Goal: Transaction & Acquisition: Purchase product/service

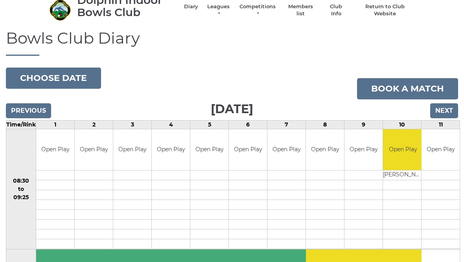
scroll to position [35, 0]
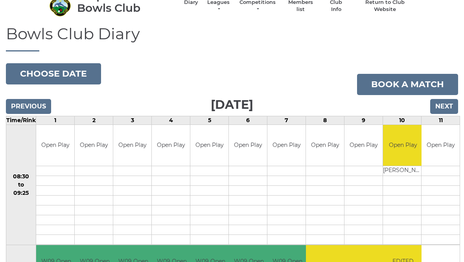
click at [450, 106] on input "Next" at bounding box center [444, 107] width 28 height 15
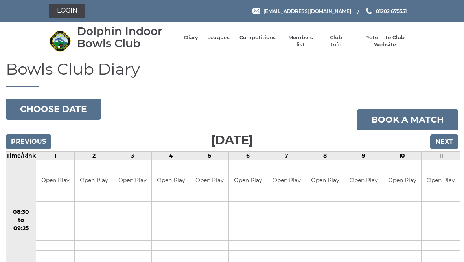
click at [448, 142] on input "Next" at bounding box center [444, 142] width 28 height 15
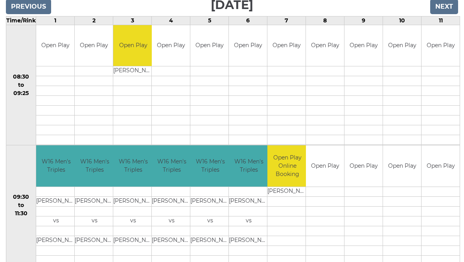
scroll to position [135, 0]
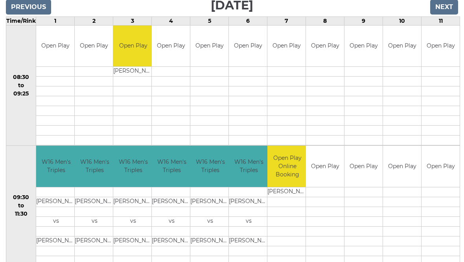
click at [37, 10] on input "Previous" at bounding box center [28, 7] width 45 height 15
click at [33, 9] on input "Previous" at bounding box center [28, 7] width 45 height 15
click at [31, 15] on input "Previous" at bounding box center [28, 7] width 45 height 15
click at [38, 15] on input "Previous" at bounding box center [28, 7] width 45 height 15
click at [41, 15] on input "Previous" at bounding box center [28, 7] width 45 height 15
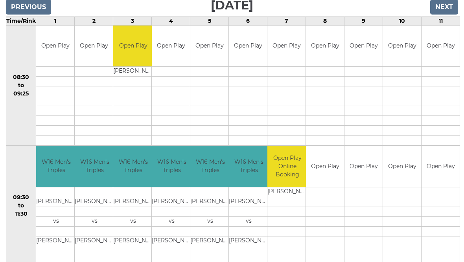
scroll to position [41, 0]
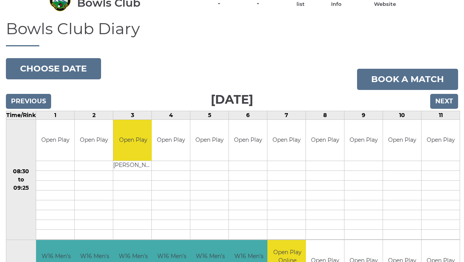
click at [33, 97] on input "Previous" at bounding box center [28, 101] width 45 height 15
click at [24, 92] on div "Previous Next" at bounding box center [232, 96] width 452 height 12
click at [31, 94] on input "Previous" at bounding box center [28, 101] width 45 height 15
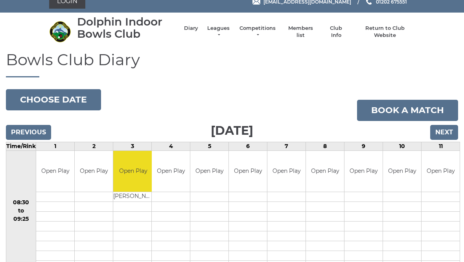
click at [447, 131] on input "Next" at bounding box center [444, 132] width 28 height 15
click at [33, 134] on input "Previous" at bounding box center [28, 132] width 45 height 15
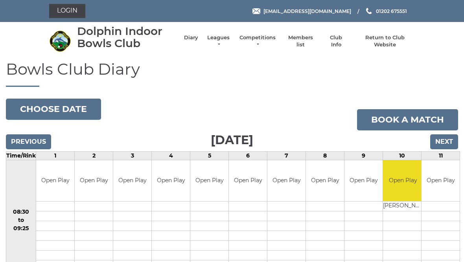
click at [450, 144] on input "Next" at bounding box center [444, 142] width 28 height 15
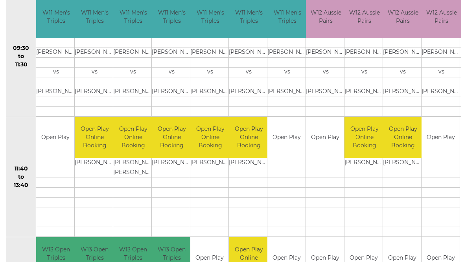
scroll to position [284, 0]
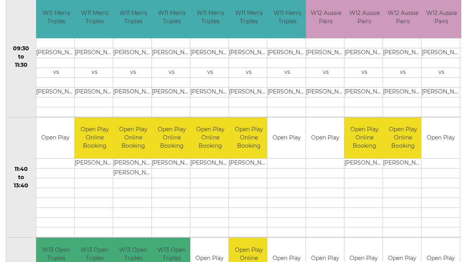
click at [294, 137] on td "Open Play" at bounding box center [287, 138] width 38 height 41
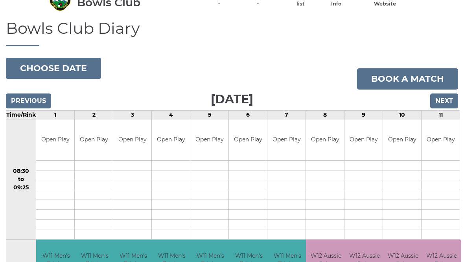
scroll to position [0, 0]
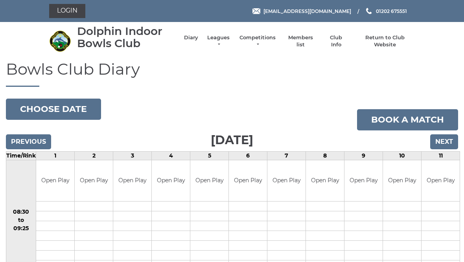
click at [395, 122] on link "Book a match" at bounding box center [407, 119] width 101 height 21
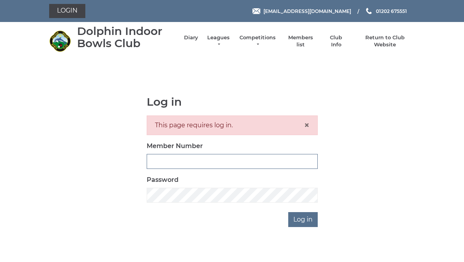
click at [172, 158] on input "Member Number" at bounding box center [232, 161] width 171 height 15
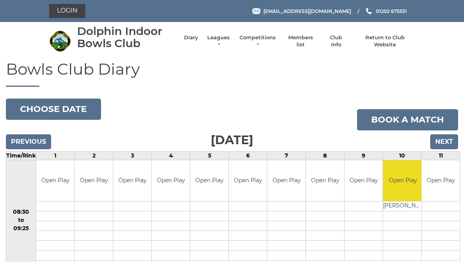
click at [449, 141] on input "Next" at bounding box center [444, 142] width 28 height 15
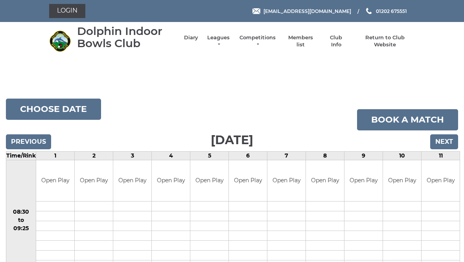
scroll to position [-36, 0]
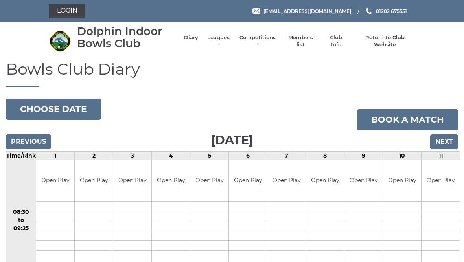
scroll to position [-28, 0]
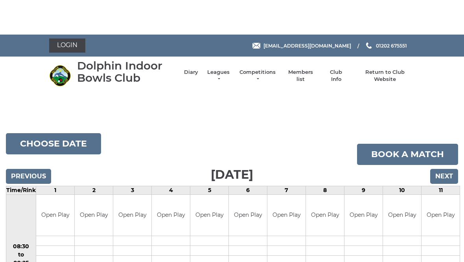
scroll to position [-37, 0]
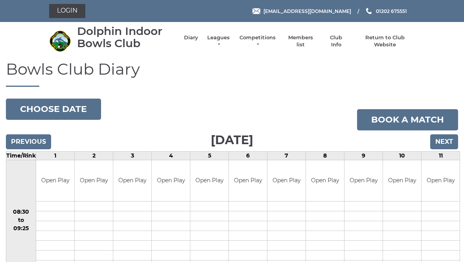
scroll to position [-33, 0]
click at [401, 120] on link "Book a match" at bounding box center [407, 119] width 101 height 21
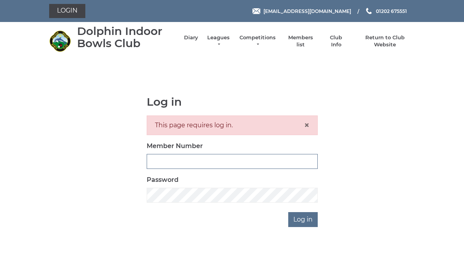
click at [163, 165] on input "Member Number" at bounding box center [232, 161] width 171 height 15
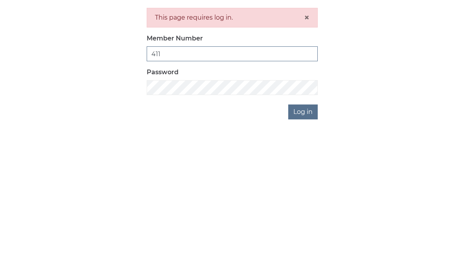
type input "411"
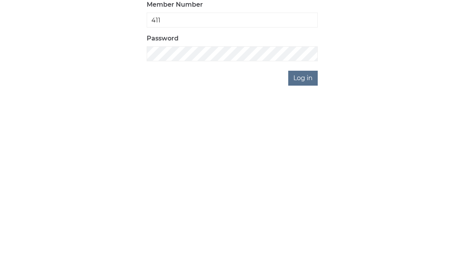
click at [310, 212] on input "Log in" at bounding box center [303, 219] width 30 height 15
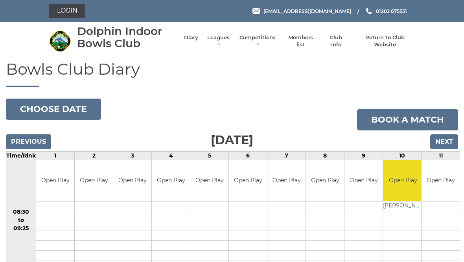
click at [447, 145] on input "Next" at bounding box center [444, 142] width 28 height 15
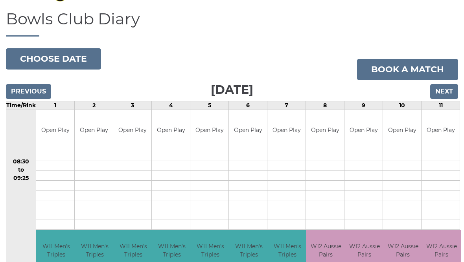
scroll to position [48, 0]
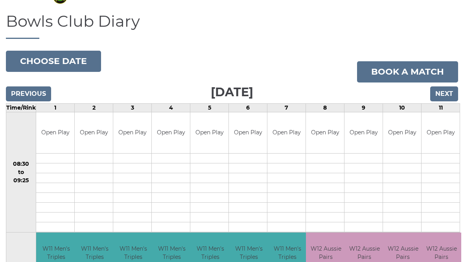
click at [421, 76] on link "Book a match" at bounding box center [407, 72] width 101 height 21
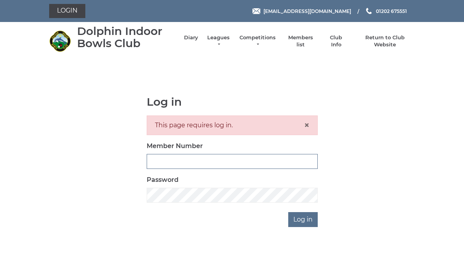
click at [181, 157] on input "Member Number" at bounding box center [232, 161] width 171 height 15
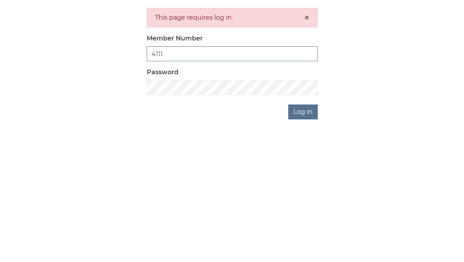
type input "4111"
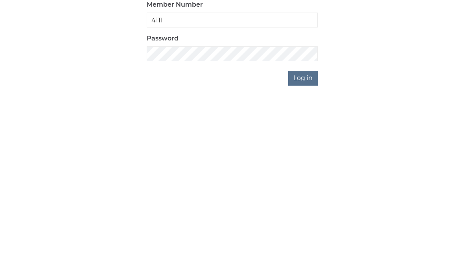
click at [307, 212] on input "Log in" at bounding box center [303, 219] width 30 height 15
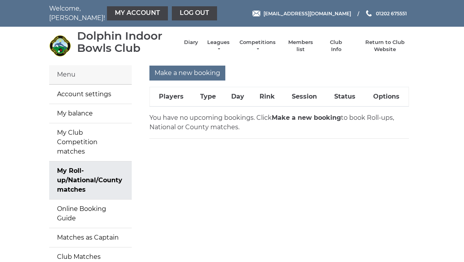
click at [195, 54] on div "Dolphin Indoor Bowls Club Diary Leagues Club leagues - Winter 2025/2026 Club le…" at bounding box center [232, 46] width 378 height 32
click at [196, 46] on link "Diary" at bounding box center [191, 42] width 14 height 7
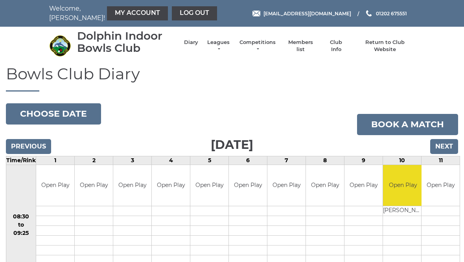
click at [449, 142] on input "Next" at bounding box center [444, 146] width 28 height 15
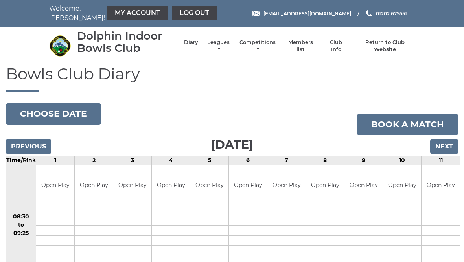
click at [126, 14] on link "My Account" at bounding box center [137, 13] width 61 height 14
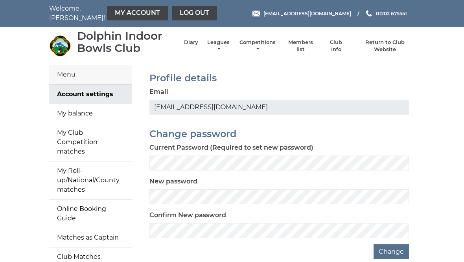
click at [90, 115] on link "My balance" at bounding box center [90, 113] width 83 height 19
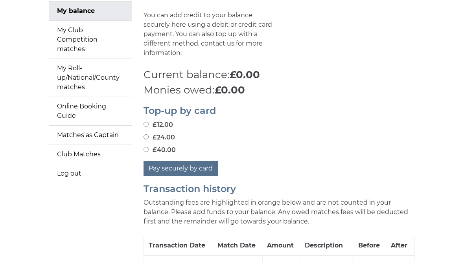
scroll to position [104, 0]
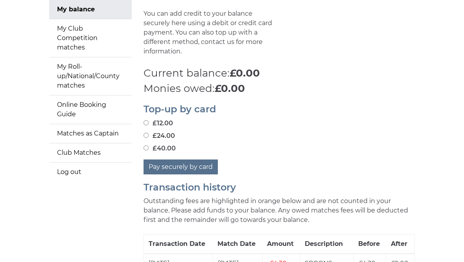
click at [149, 133] on input "£24.00" at bounding box center [146, 135] width 5 height 5
radio input "true"
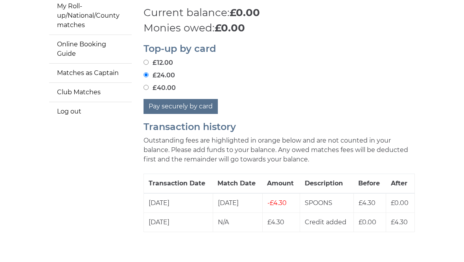
scroll to position [169, 0]
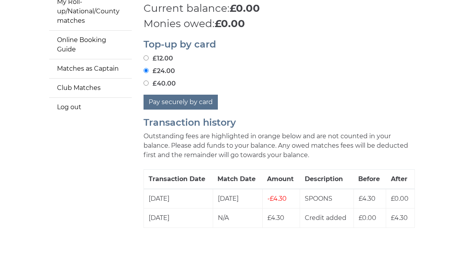
click at [178, 95] on button "Pay securely by card" at bounding box center [181, 102] width 74 height 15
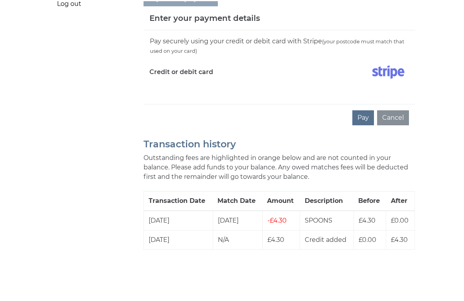
scroll to position [261, 0]
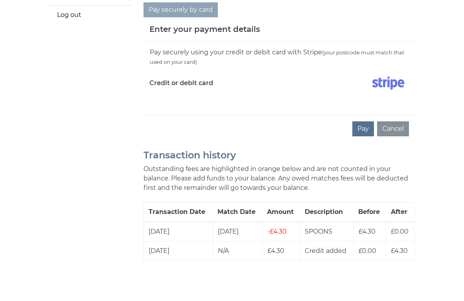
click at [366, 122] on button "Pay" at bounding box center [364, 129] width 22 height 15
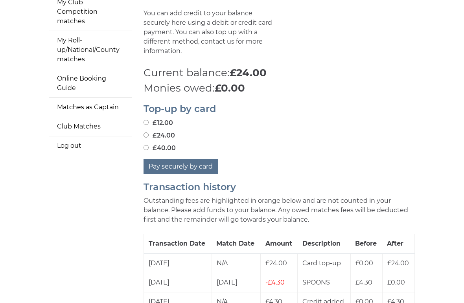
scroll to position [179, 0]
